Goal: Transaction & Acquisition: Purchase product/service

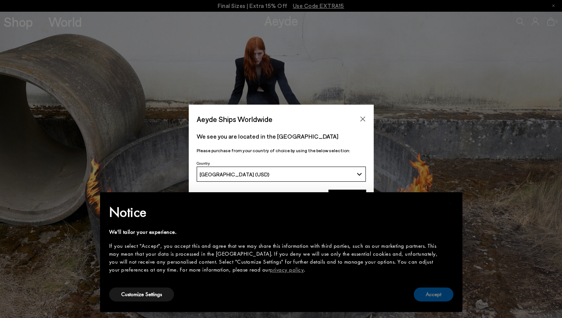
click at [420, 295] on button "Accept" at bounding box center [433, 294] width 40 height 14
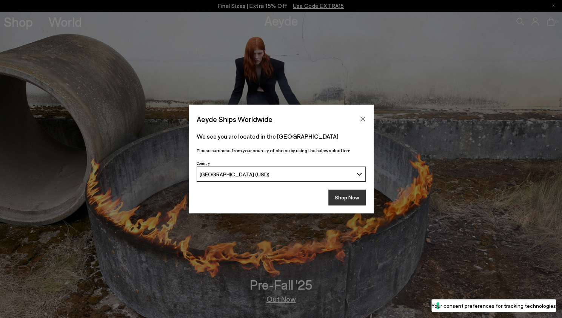
drag, startPoint x: 344, startPoint y: 200, endPoint x: 346, endPoint y: 204, distance: 4.2
click at [346, 204] on button "Shop Now" at bounding box center [346, 197] width 37 height 16
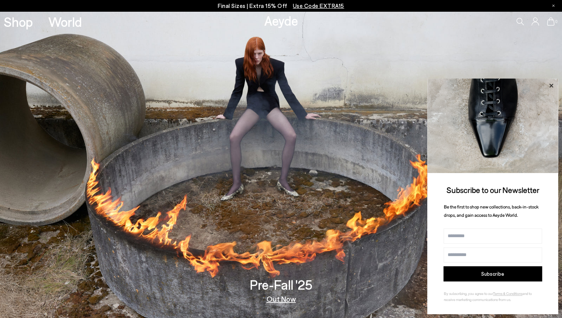
click at [552, 83] on icon at bounding box center [551, 86] width 10 height 10
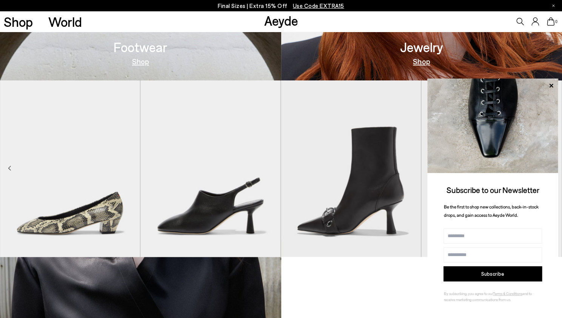
scroll to position [544, 0]
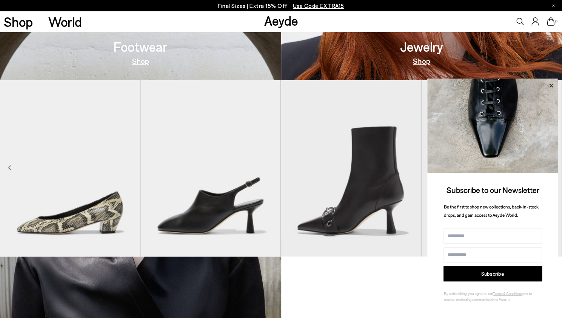
click at [549, 86] on icon at bounding box center [551, 85] width 4 height 4
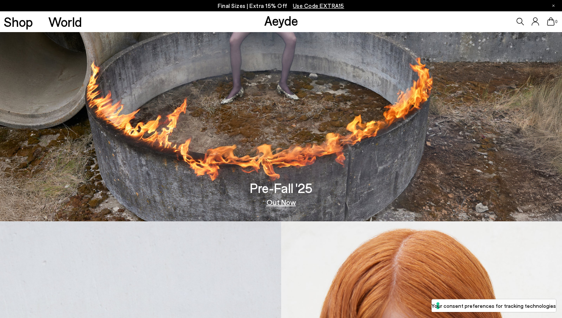
scroll to position [0, 0]
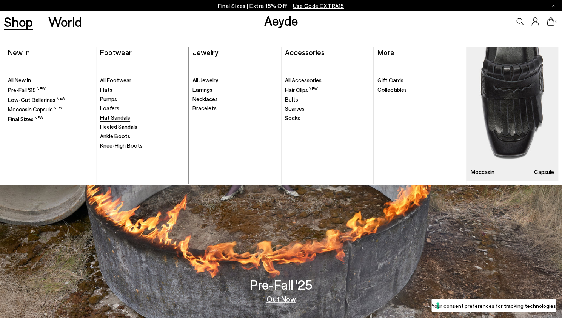
click at [114, 115] on span "Flat Sandals" at bounding box center [115, 117] width 30 height 7
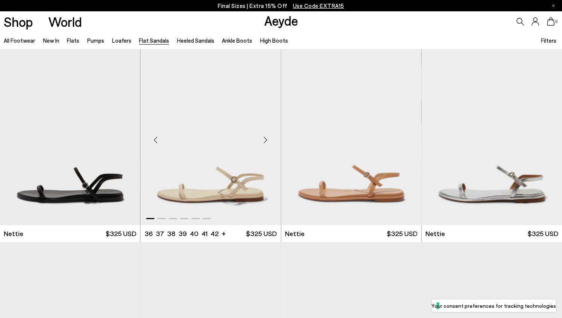
scroll to position [97, 0]
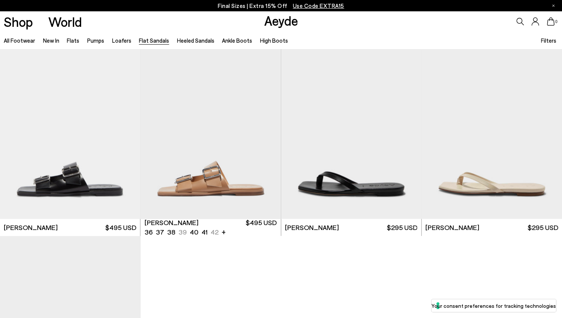
scroll to position [971, 0]
